Goal: Task Accomplishment & Management: Manage account settings

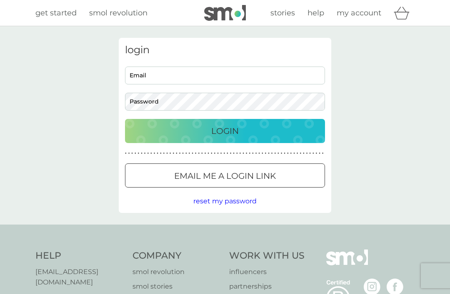
click at [151, 77] on input "Email" at bounding box center [225, 76] width 200 height 18
type input "tr"
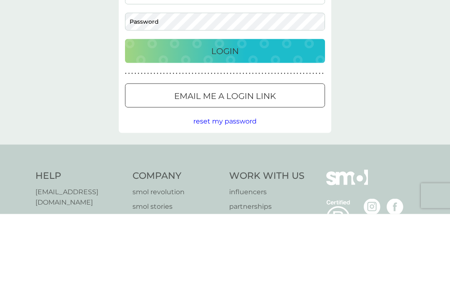
click at [220, 172] on div at bounding box center [225, 176] width 30 height 9
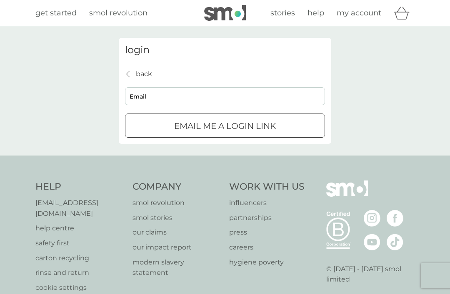
click at [147, 96] on input "Email" at bounding box center [225, 96] width 200 height 18
type input "trishdavies58@outlook.com"
click at [220, 125] on div "submit" at bounding box center [225, 126] width 30 height 9
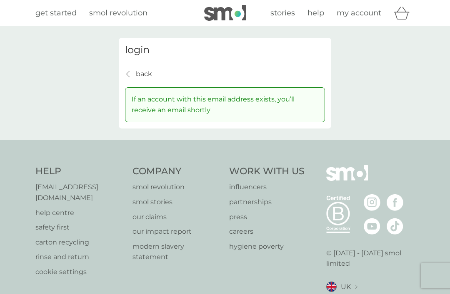
click at [139, 52] on h3 "login" at bounding box center [225, 50] width 200 height 12
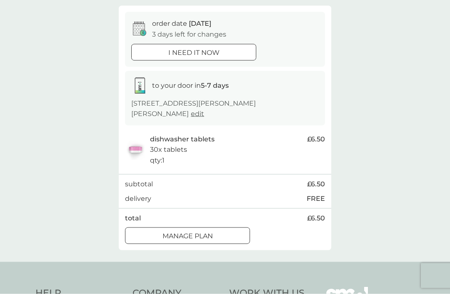
scroll to position [72, 0]
click at [182, 231] on div at bounding box center [187, 235] width 30 height 9
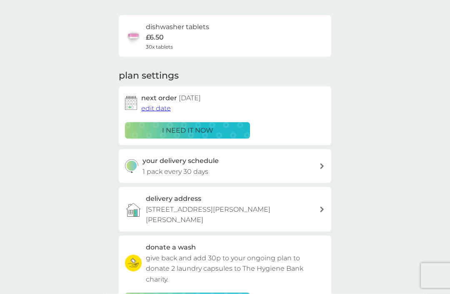
scroll to position [47, 0]
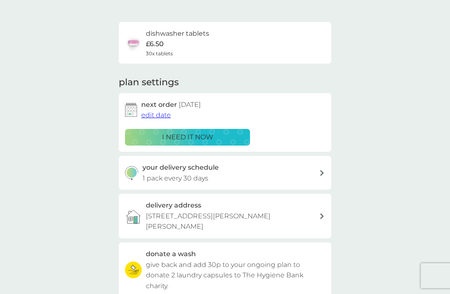
click at [158, 112] on span "edit date" at bounding box center [156, 115] width 30 height 8
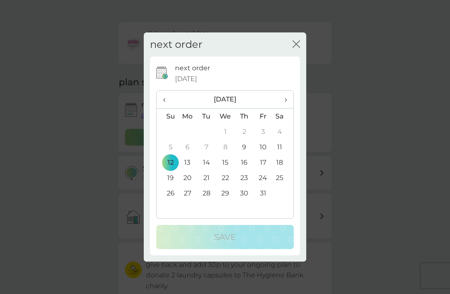
click at [288, 109] on th "›" at bounding box center [282, 100] width 21 height 18
click at [170, 170] on td "9" at bounding box center [167, 162] width 21 height 15
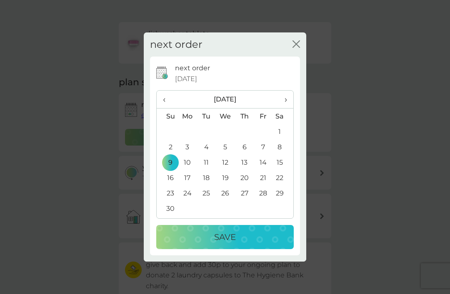
click at [221, 244] on p "Save" at bounding box center [225, 237] width 22 height 13
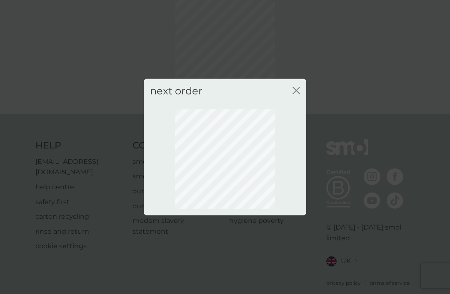
scroll to position [27, 0]
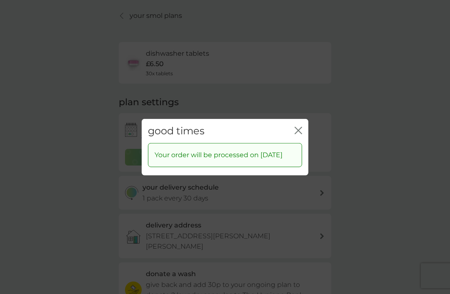
click at [291, 139] on div "good times close" at bounding box center [225, 131] width 166 height 25
click at [291, 138] on div "good times close" at bounding box center [225, 131] width 166 height 25
click at [300, 134] on icon "close" at bounding box center [297, 130] width 7 height 7
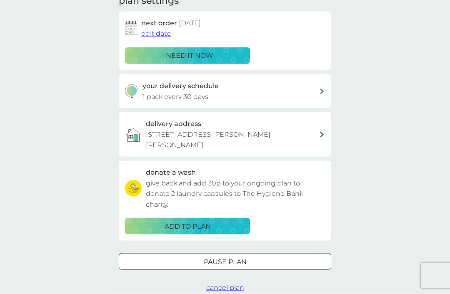
scroll to position [0, 0]
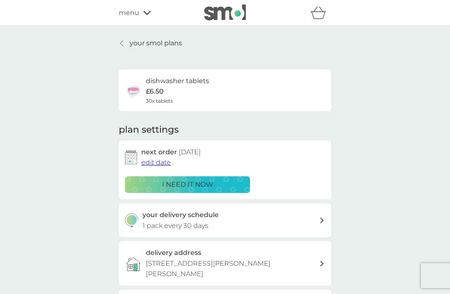
click at [143, 15] on icon at bounding box center [146, 12] width 7 height 5
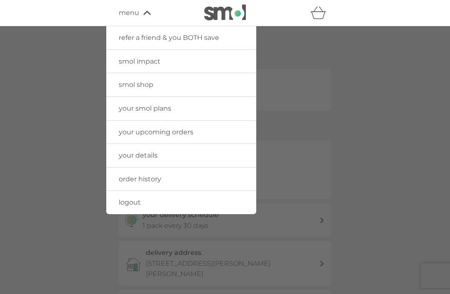
click at [147, 133] on span "your upcoming orders" at bounding box center [156, 132] width 75 height 8
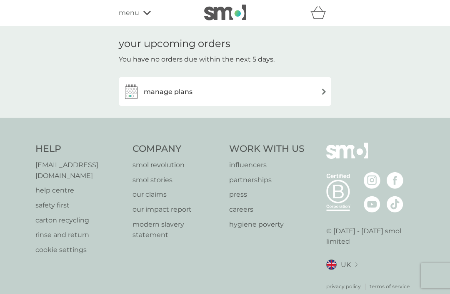
click at [318, 92] on div "manage plans" at bounding box center [225, 91] width 204 height 17
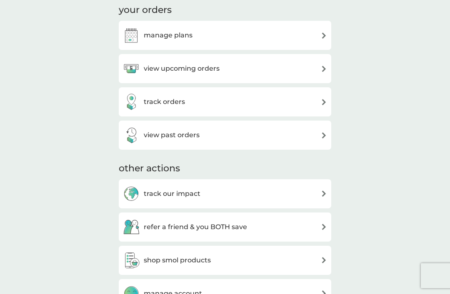
scroll to position [234, 0]
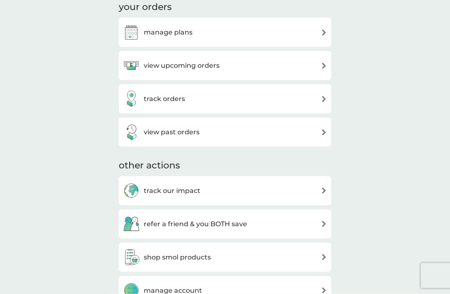
click at [159, 128] on h3 "view past orders" at bounding box center [172, 132] width 56 height 11
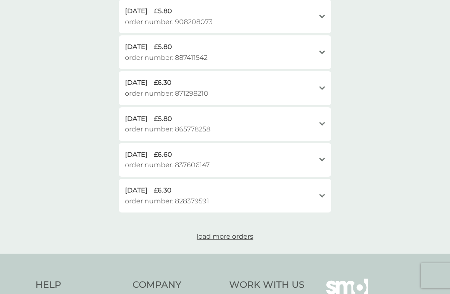
scroll to position [353, 0]
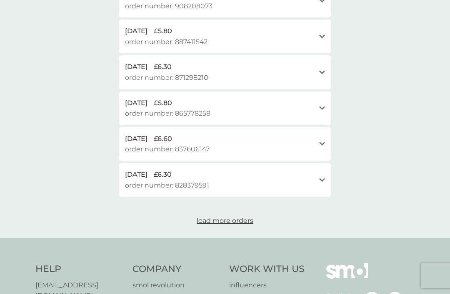
click at [219, 217] on span "load more orders" at bounding box center [224, 221] width 57 height 8
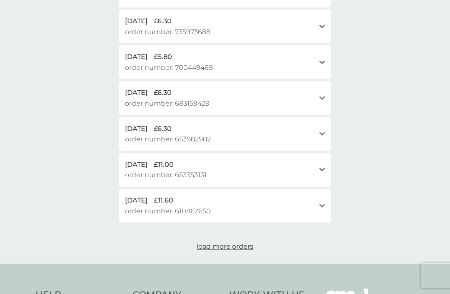
scroll to position [765, 0]
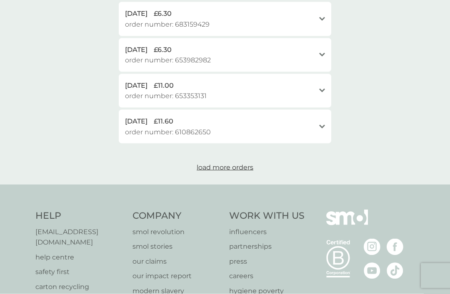
click at [221, 164] on span "load more orders" at bounding box center [224, 168] width 57 height 8
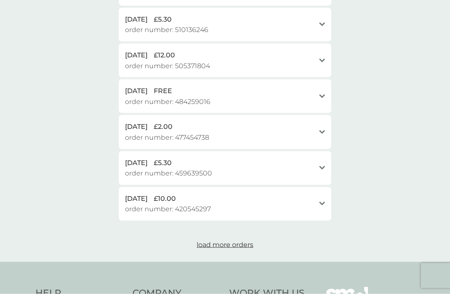
scroll to position [1067, 0]
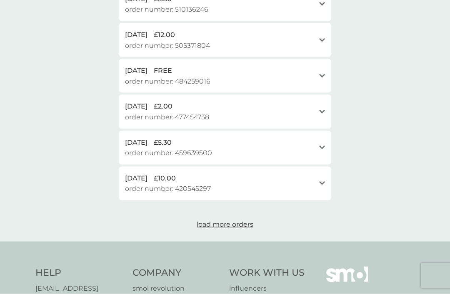
click at [220, 221] on span "load more orders" at bounding box center [224, 225] width 57 height 8
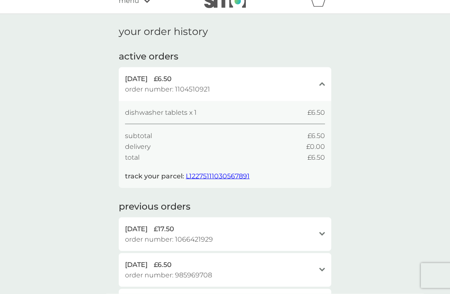
scroll to position [0, 0]
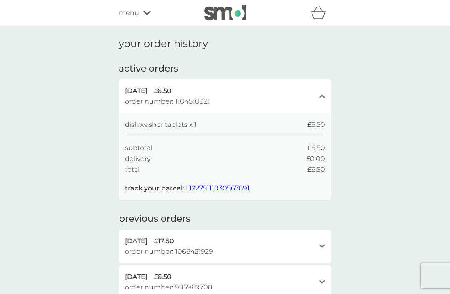
click at [149, 14] on icon at bounding box center [146, 12] width 7 height 5
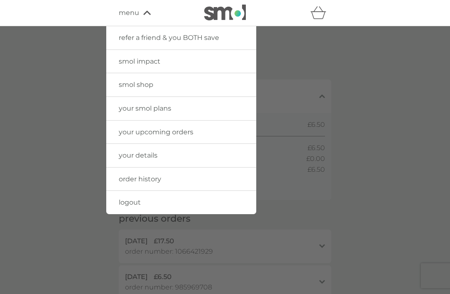
click at [145, 85] on span "smol shop" at bounding box center [136, 85] width 35 height 8
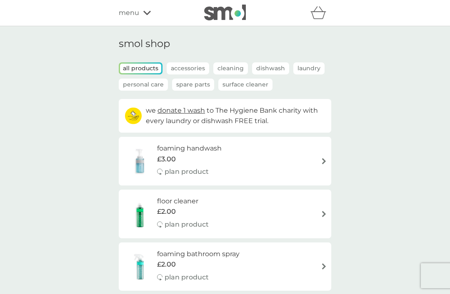
click at [311, 67] on p "Laundry" at bounding box center [308, 68] width 31 height 12
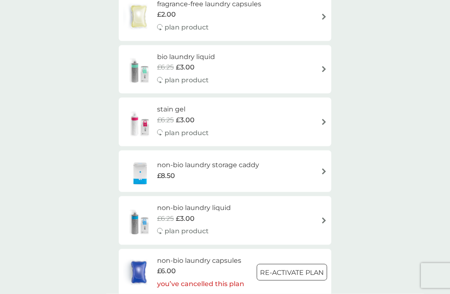
scroll to position [243, 0]
click at [321, 119] on img at bounding box center [323, 122] width 6 height 6
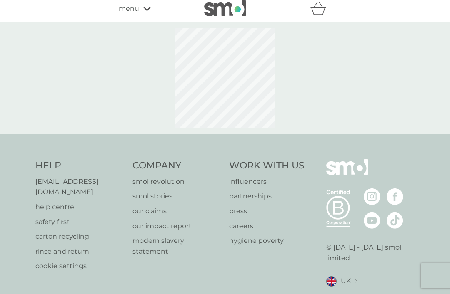
select select "182"
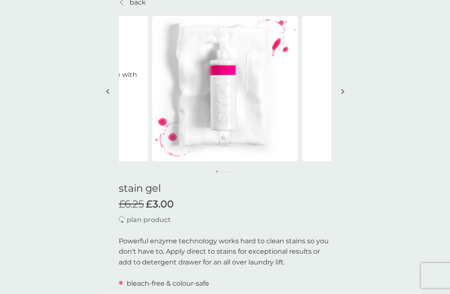
scroll to position [39, 0]
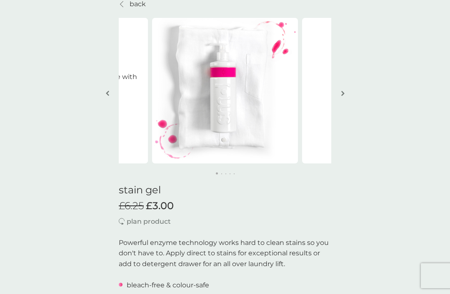
click at [341, 92] on img "button" at bounding box center [342, 93] width 3 height 6
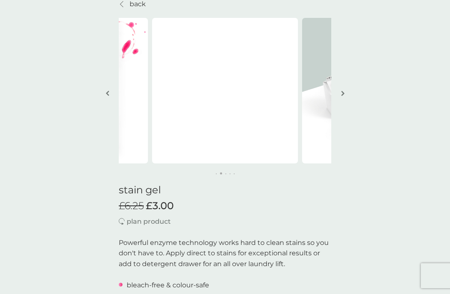
click at [340, 87] on button "button" at bounding box center [342, 94] width 6 height 42
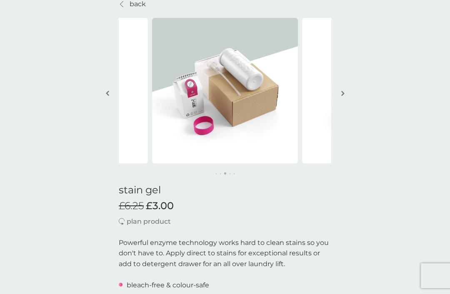
click at [330, 84] on img at bounding box center [375, 91] width 146 height 146
click at [344, 91] on img "button" at bounding box center [342, 93] width 3 height 6
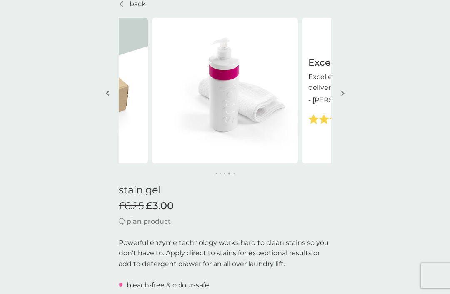
click at [341, 90] on img "button" at bounding box center [342, 93] width 3 height 6
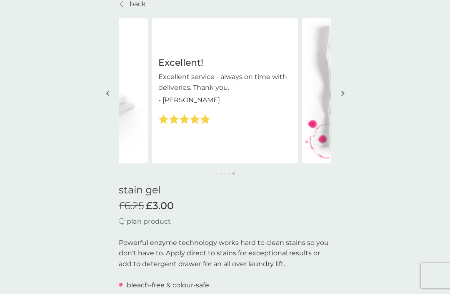
click at [342, 92] on img "button" at bounding box center [342, 93] width 3 height 6
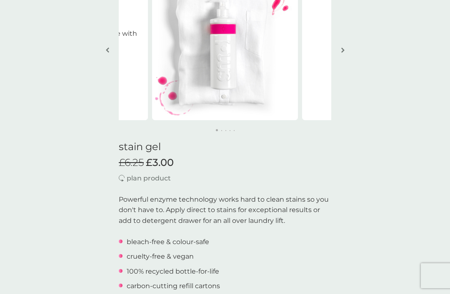
scroll to position [61, 0]
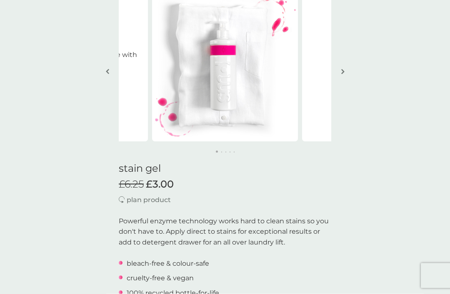
click at [161, 197] on p "plan product" at bounding box center [149, 200] width 44 height 11
click at [140, 199] on p "plan product" at bounding box center [149, 200] width 44 height 11
click at [153, 181] on span "£3.00" at bounding box center [160, 185] width 28 height 12
click at [144, 196] on p "plan product" at bounding box center [149, 200] width 44 height 11
click at [145, 200] on p "plan product" at bounding box center [149, 200] width 44 height 11
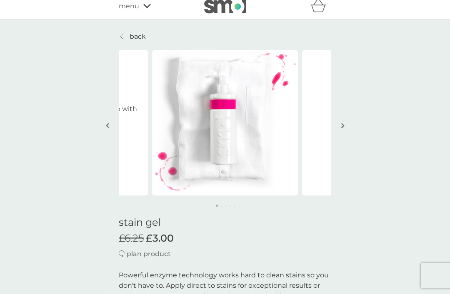
scroll to position [0, 0]
